Goal: Transaction & Acquisition: Purchase product/service

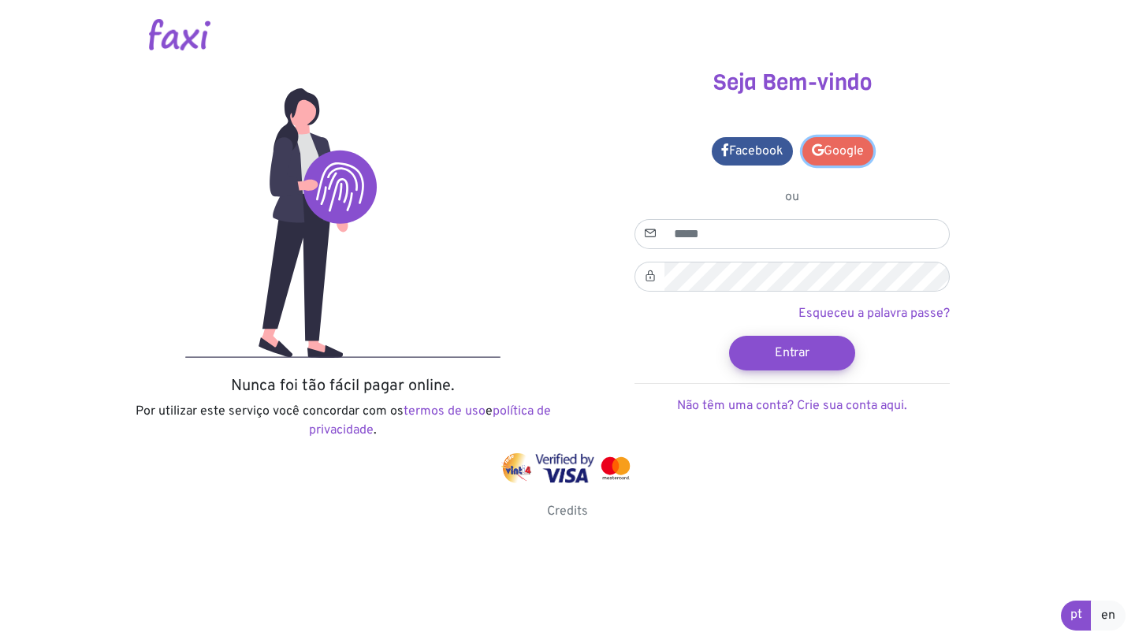
click at [850, 152] on link "Google" at bounding box center [837, 151] width 71 height 28
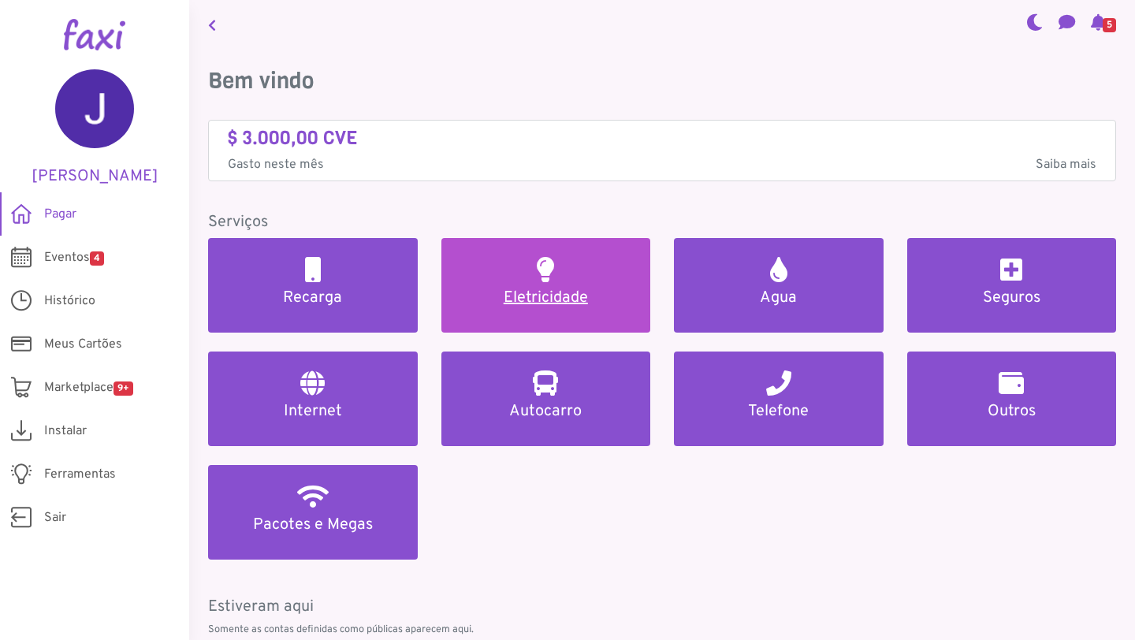
click at [514, 307] on h5 "Eletricidade" at bounding box center [546, 298] width 172 height 19
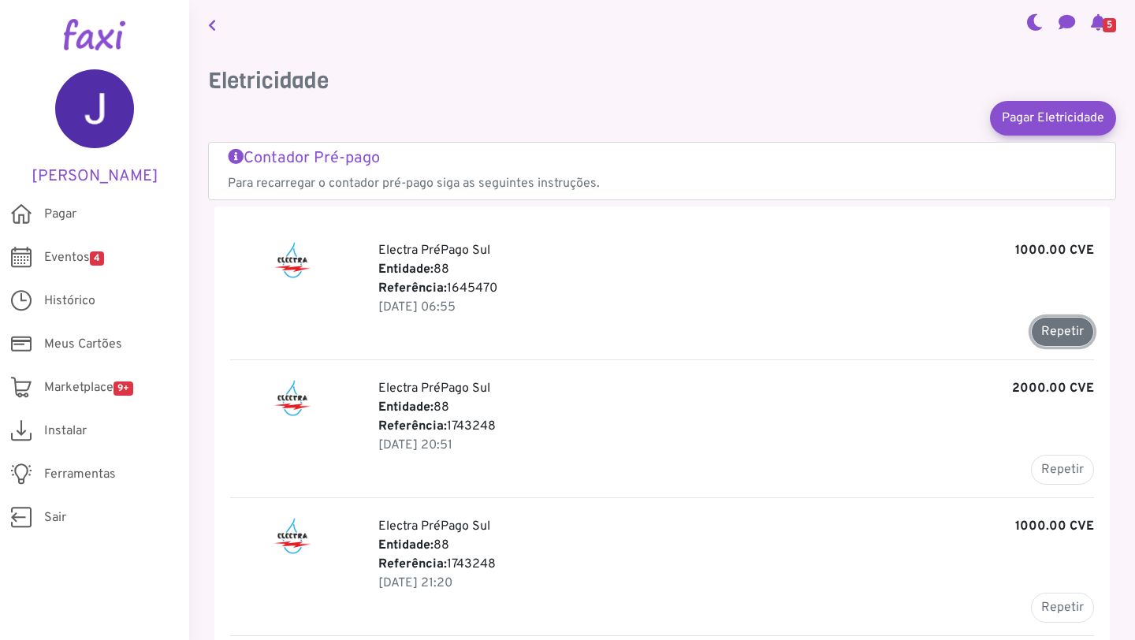
click at [1056, 328] on button "Repetir" at bounding box center [1062, 332] width 63 height 30
type input "*******"
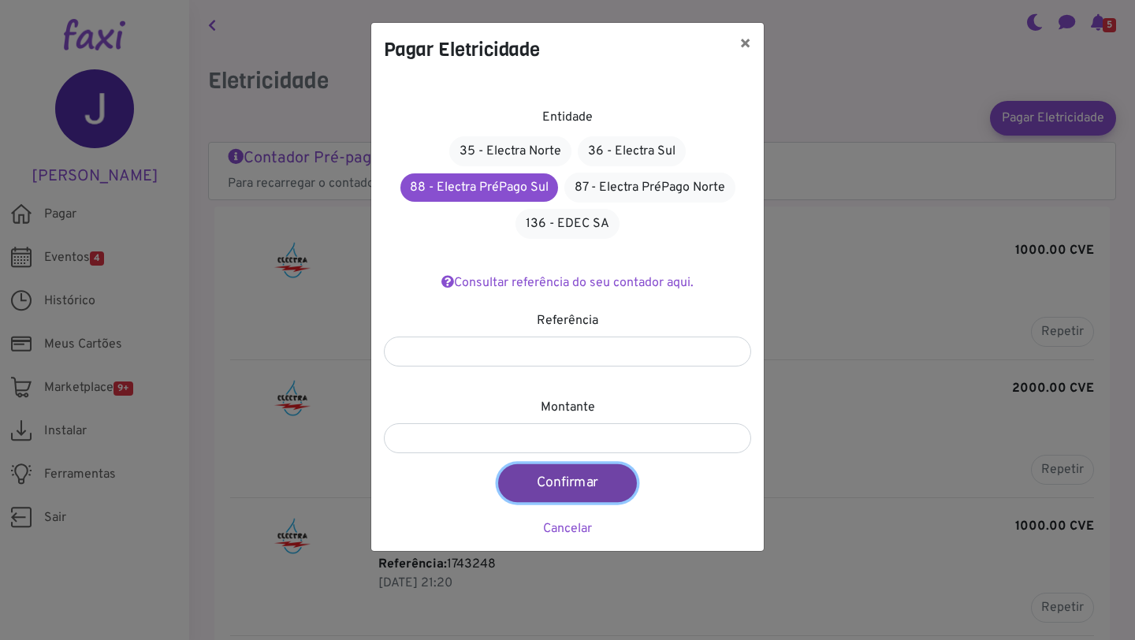
click at [566, 486] on button "Confirmar" at bounding box center [567, 483] width 139 height 38
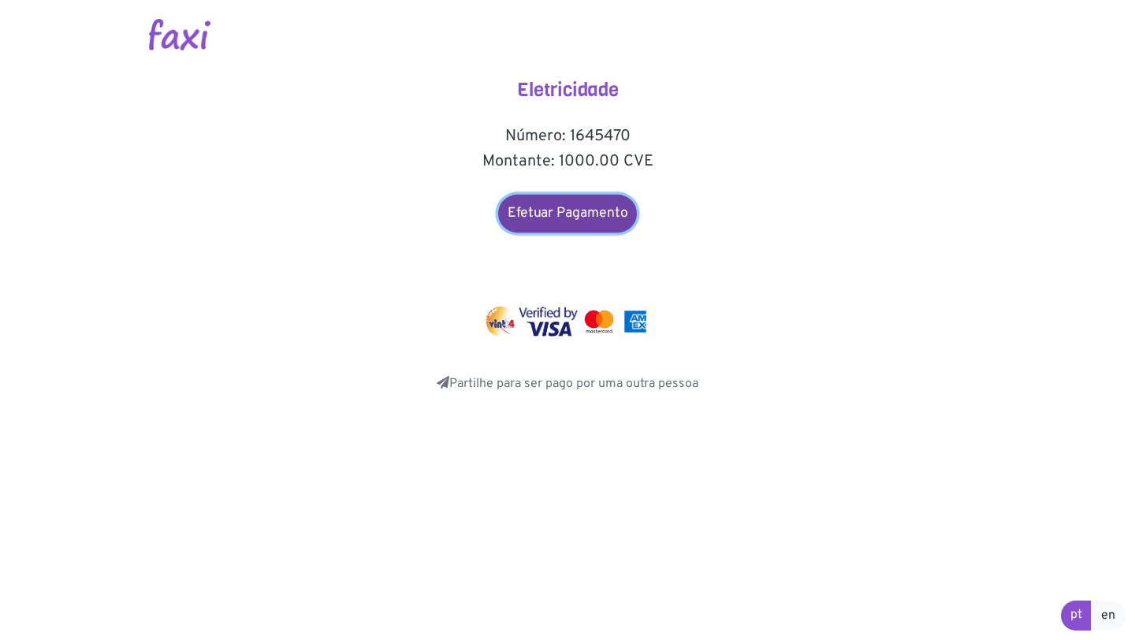
click at [571, 213] on link "Efetuar Pagamento" at bounding box center [567, 214] width 139 height 38
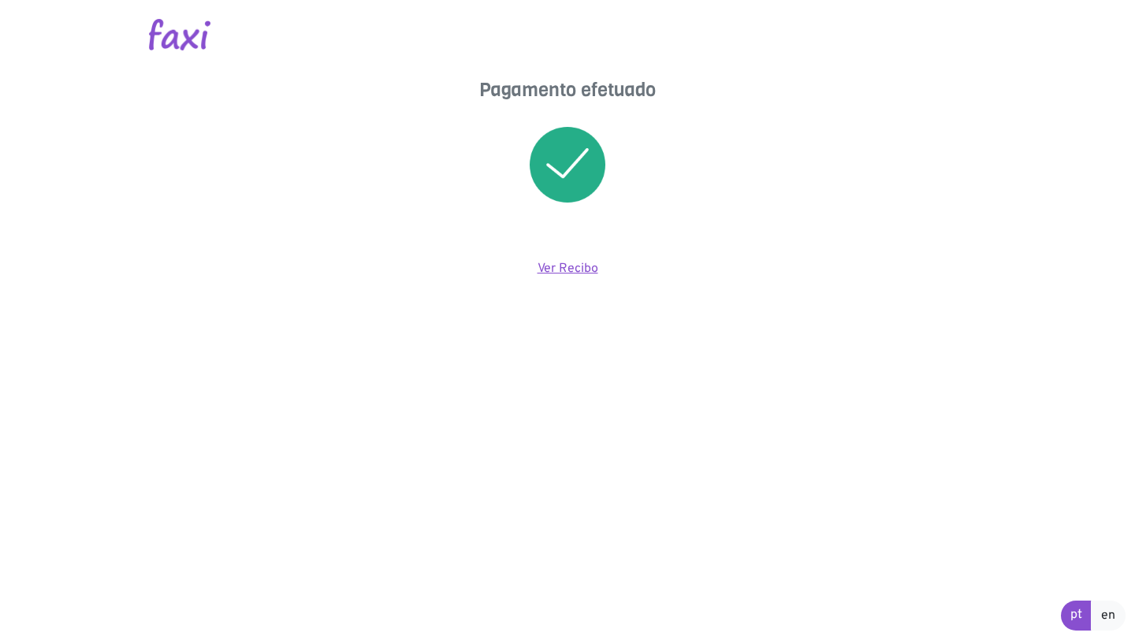
click at [559, 266] on link "Ver Recibo" at bounding box center [568, 269] width 61 height 16
